Goal: Check status: Check status

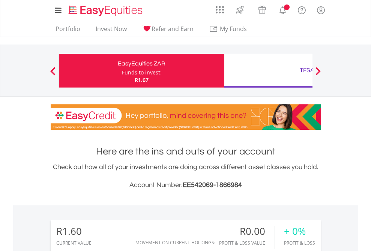
scroll to position [72, 118]
click at [122, 71] on div "Funds to invest:" at bounding box center [142, 72] width 40 height 7
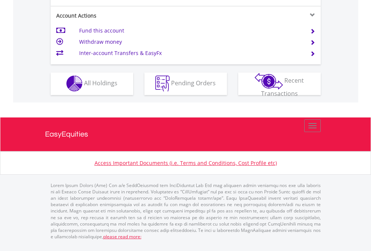
scroll to position [701, 0]
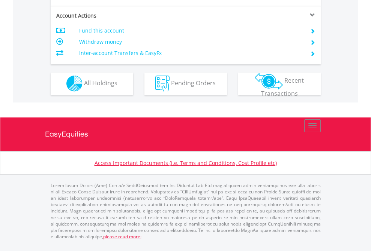
scroll to position [701, 0]
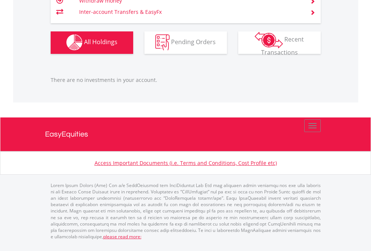
scroll to position [72, 118]
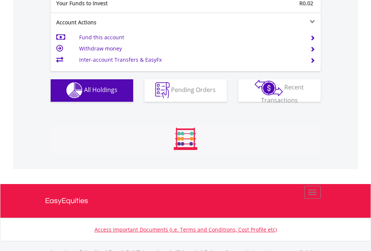
scroll to position [742, 0]
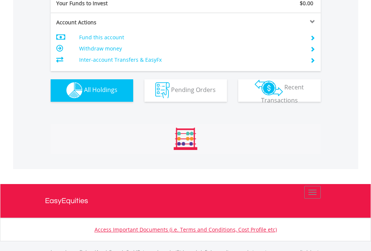
scroll to position [742, 0]
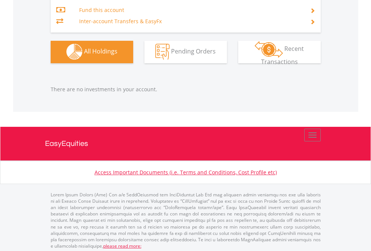
scroll to position [786, 0]
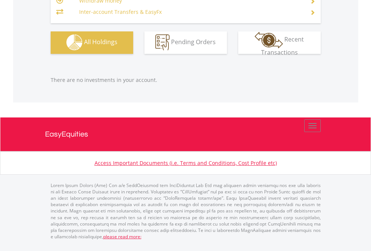
scroll to position [72, 118]
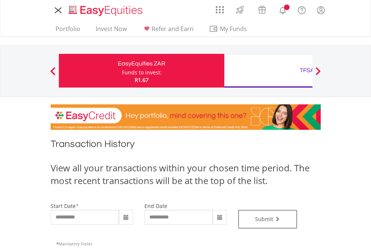
type input "**********"
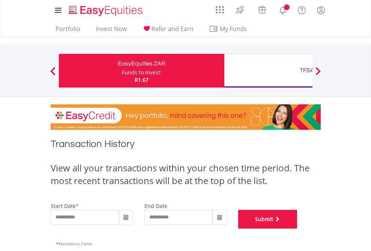
click at [297, 229] on button "Submit" at bounding box center [267, 219] width 59 height 19
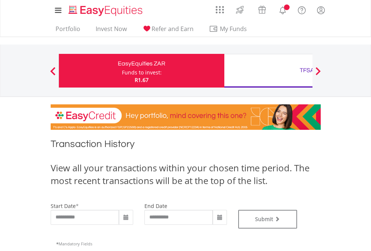
click at [268, 71] on div "TFSA" at bounding box center [307, 70] width 156 height 10
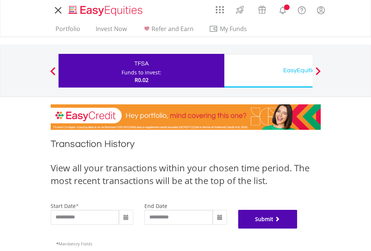
click at [297, 229] on button "Submit" at bounding box center [267, 219] width 59 height 19
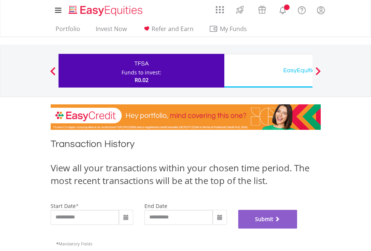
scroll to position [304, 0]
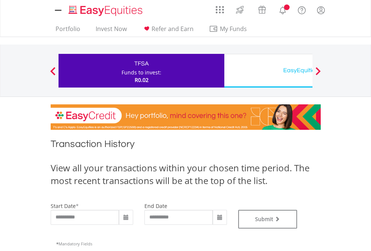
click at [268, 71] on div "EasyEquities USD" at bounding box center [307, 70] width 156 height 10
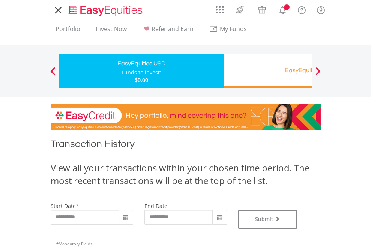
type input "**********"
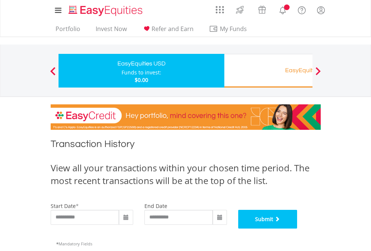
click at [297, 229] on button "Submit" at bounding box center [267, 219] width 59 height 19
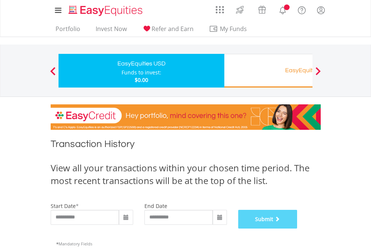
scroll to position [304, 0]
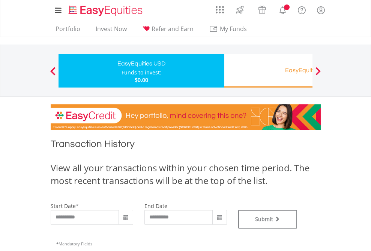
click at [268, 71] on div "EasyEquities RA" at bounding box center [307, 70] width 156 height 10
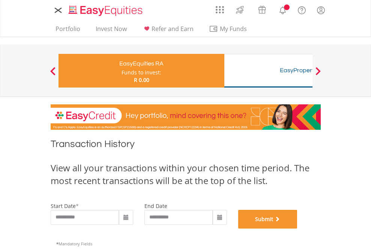
click at [297, 229] on button "Submit" at bounding box center [267, 219] width 59 height 19
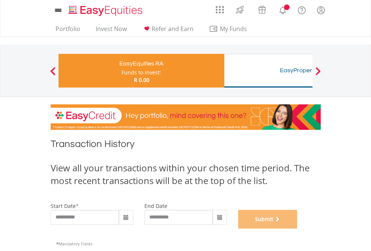
scroll to position [304, 0]
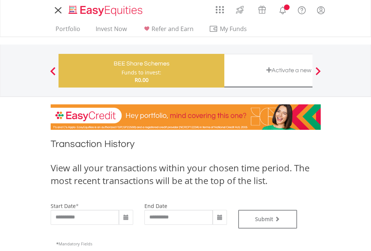
type input "**********"
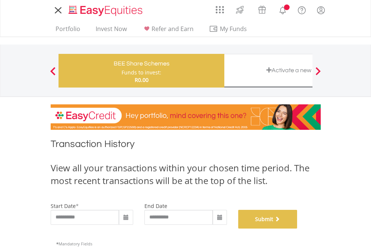
click at [297, 229] on button "Submit" at bounding box center [267, 219] width 59 height 19
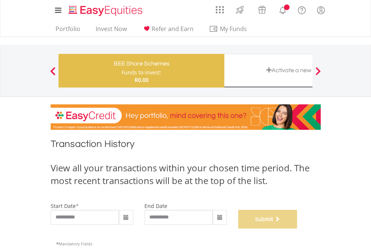
scroll to position [304, 0]
